Goal: Entertainment & Leisure: Consume media (video, audio)

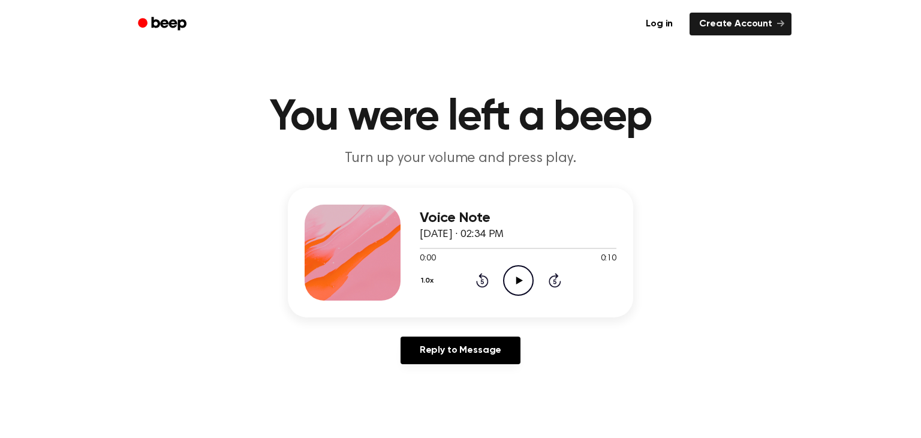
click at [519, 279] on icon at bounding box center [519, 280] width 7 height 8
click at [710, 7] on div "Log in Create Account" at bounding box center [460, 24] width 662 height 48
click at [282, 176] on main "You were left a beep Turn up your volume and press play. Voice Note August 19, …" at bounding box center [460, 369] width 921 height 739
click at [518, 293] on icon "Play Audio" at bounding box center [518, 280] width 31 height 31
